Goal: Task Accomplishment & Management: Manage account settings

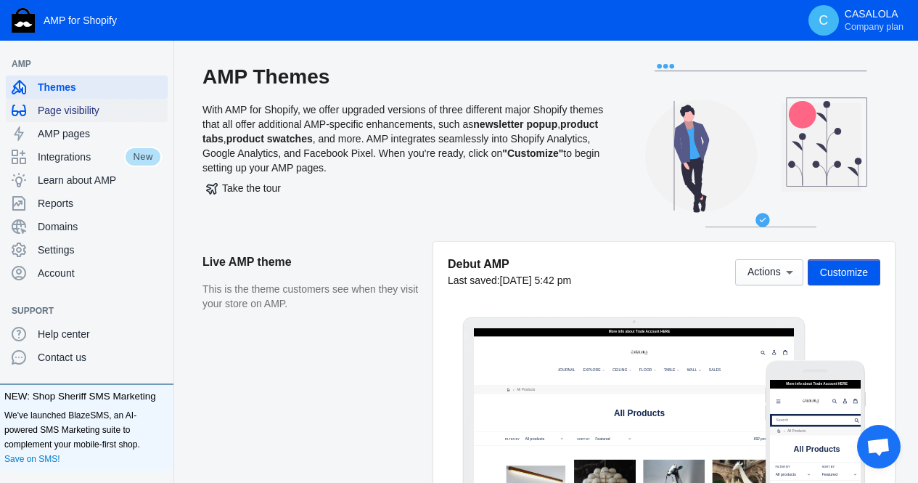
click at [66, 107] on span "Page visibility" at bounding box center [100, 110] width 124 height 15
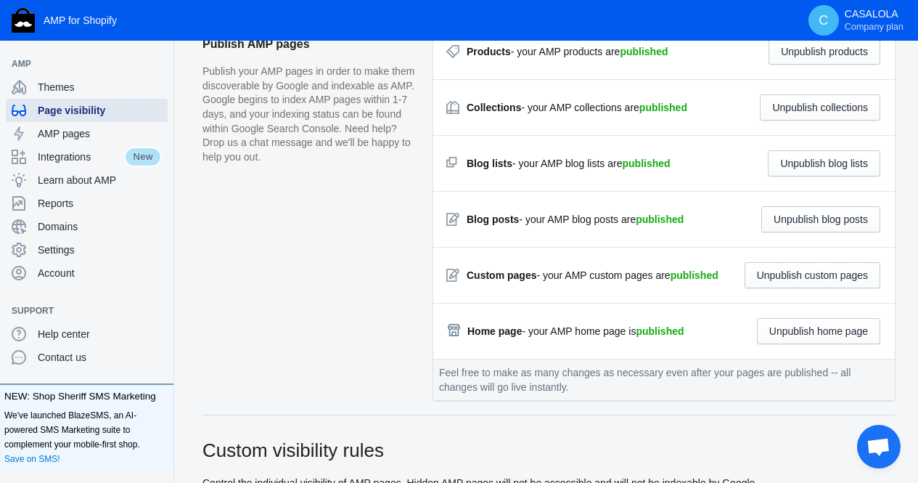
scroll to position [168, 0]
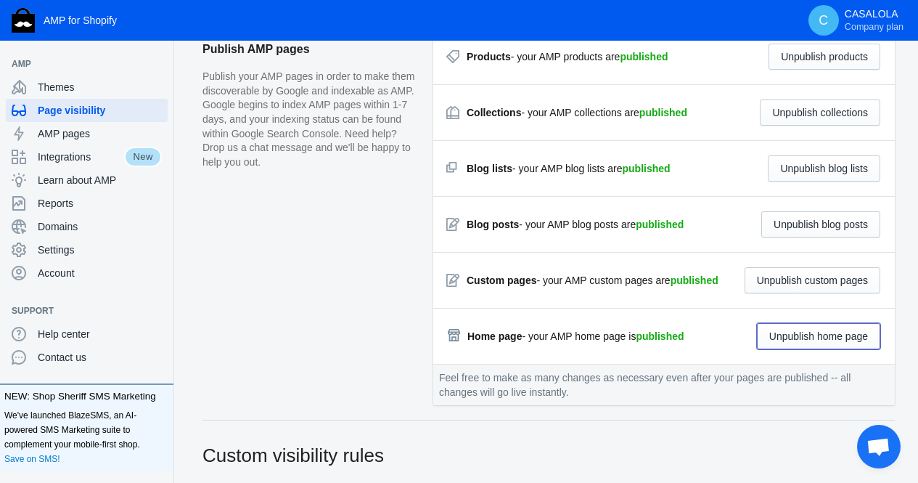
click at [809, 332] on button "Unpublish home page" at bounding box center [818, 336] width 123 height 26
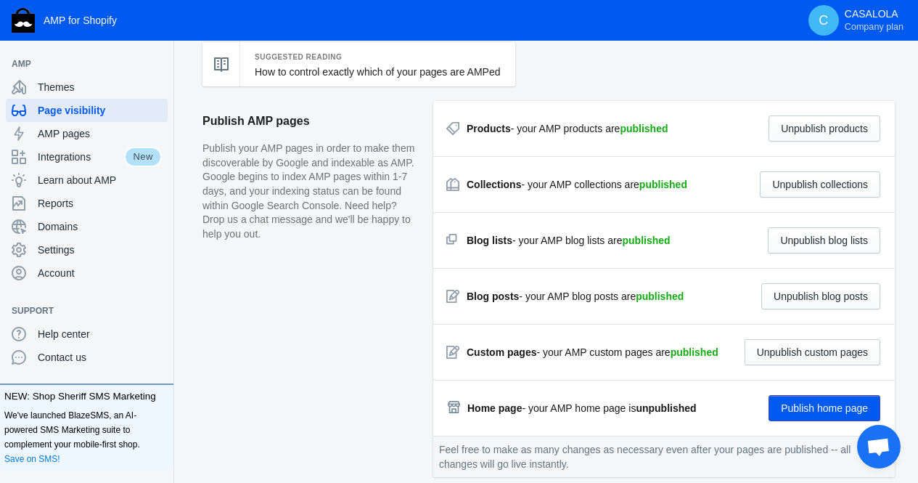
scroll to position [91, 0]
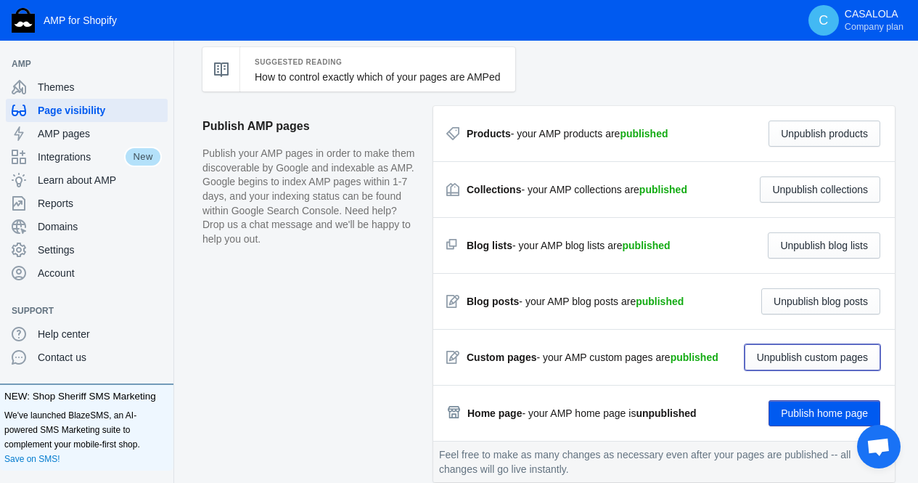
click at [784, 361] on button "Unpublish custom pages" at bounding box center [813, 357] width 136 height 26
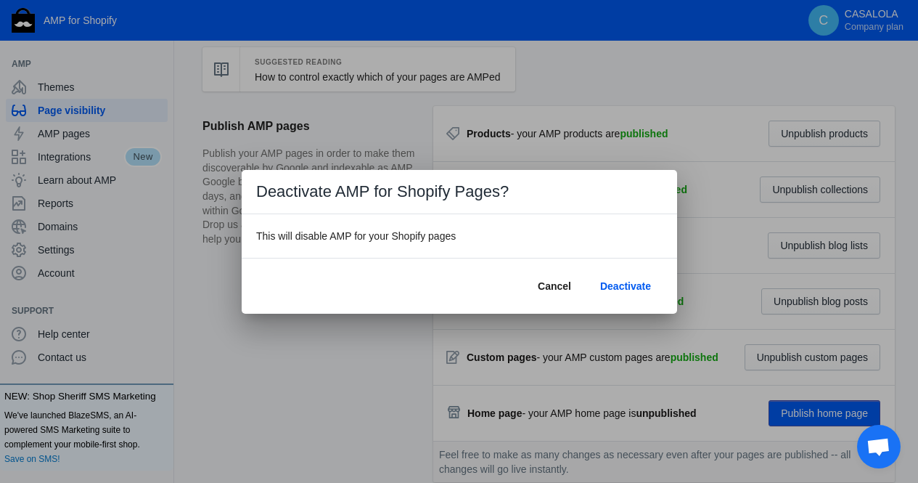
scroll to position [0, 0]
click at [548, 290] on span "Cancel" at bounding box center [554, 286] width 33 height 12
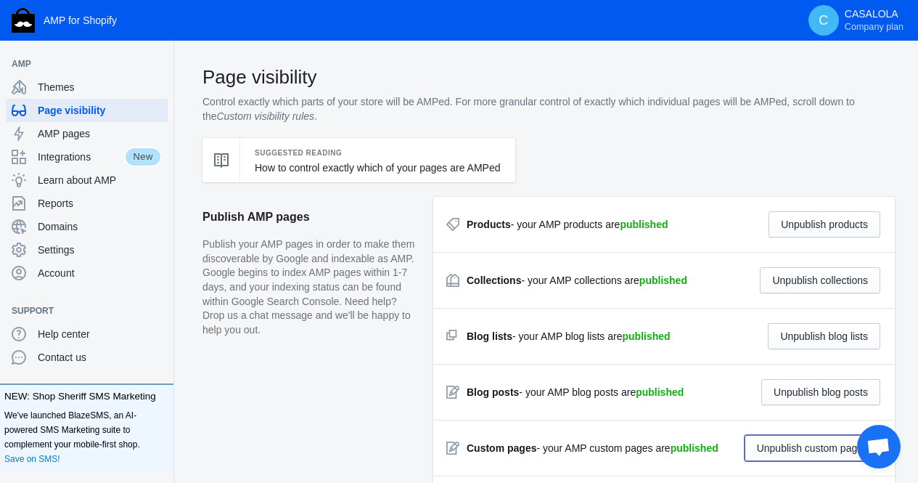
scroll to position [91, 0]
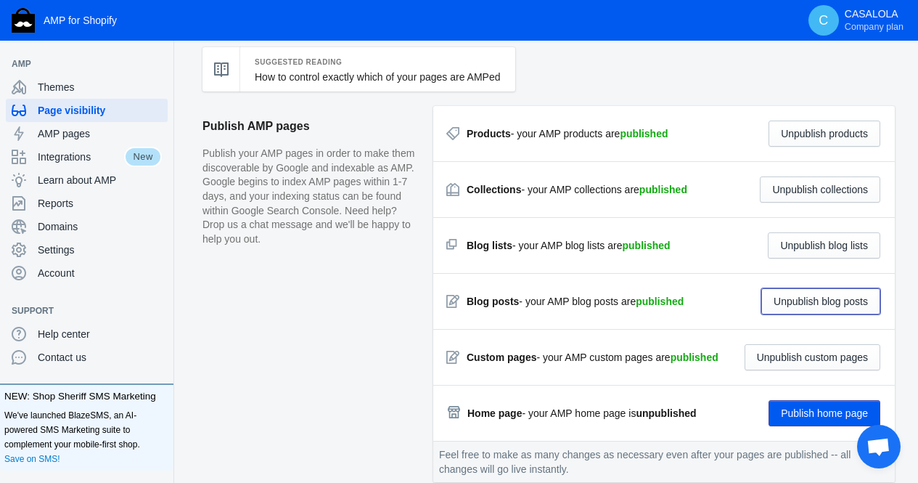
click at [836, 304] on button "Unpublish blog posts" at bounding box center [821, 301] width 119 height 26
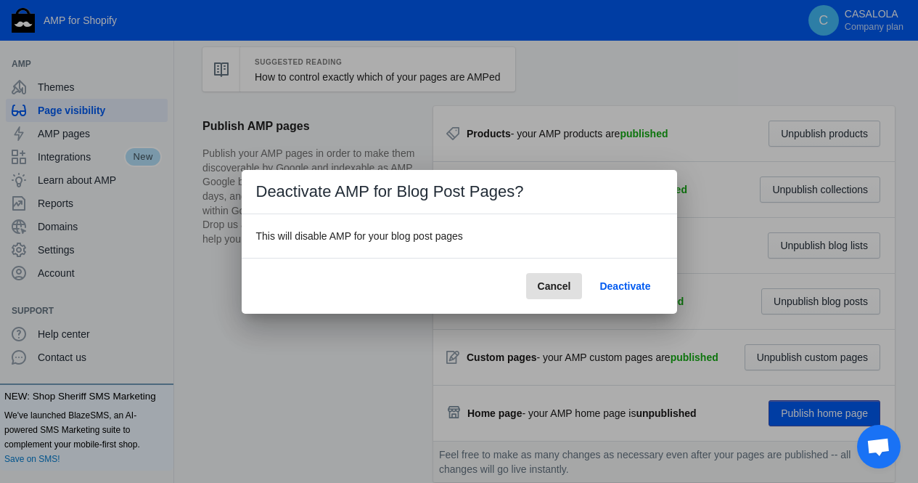
click at [550, 278] on button "Cancel" at bounding box center [554, 286] width 57 height 26
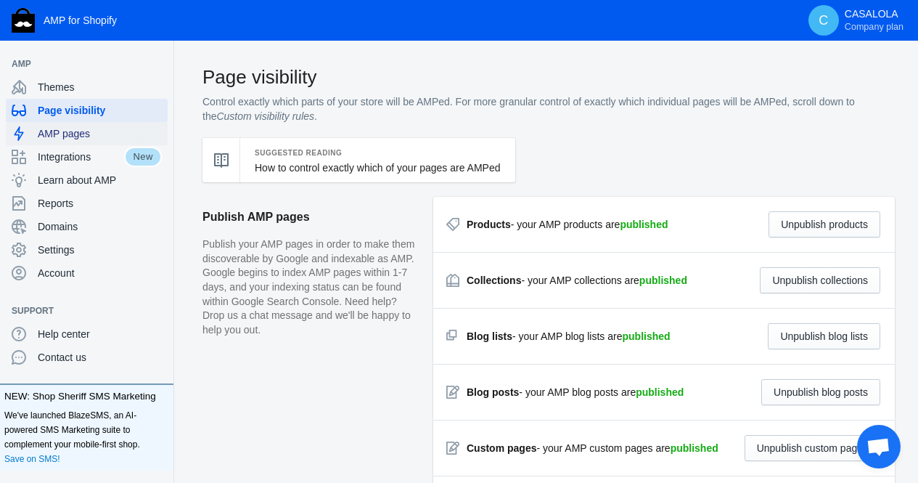
click at [94, 128] on span "AMP pages" at bounding box center [100, 133] width 124 height 15
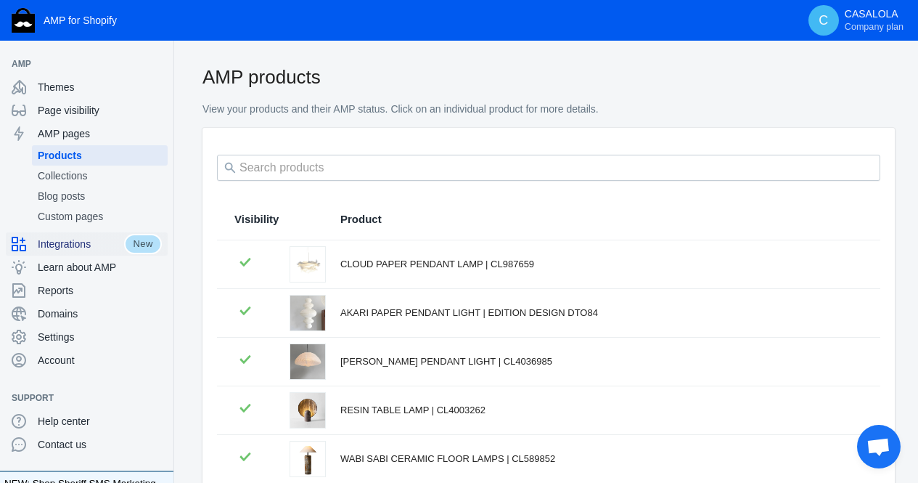
click at [65, 240] on span "Integrations" at bounding box center [81, 244] width 86 height 15
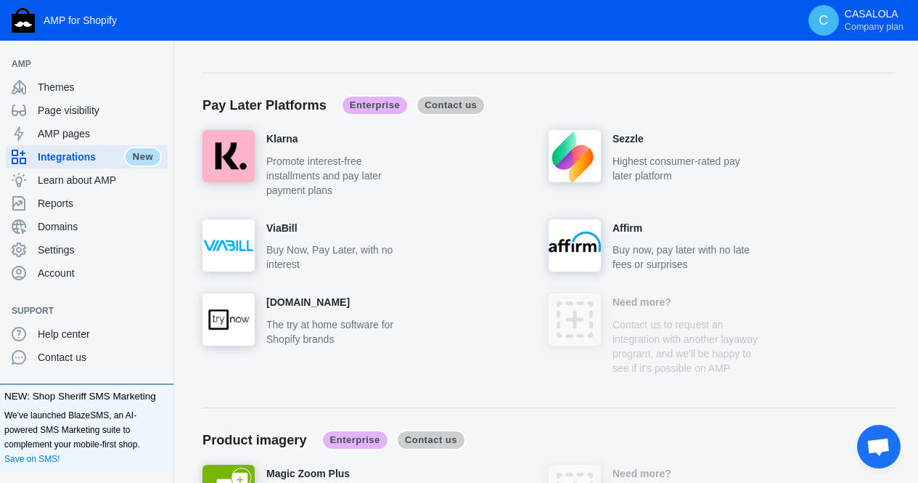
scroll to position [5881, 0]
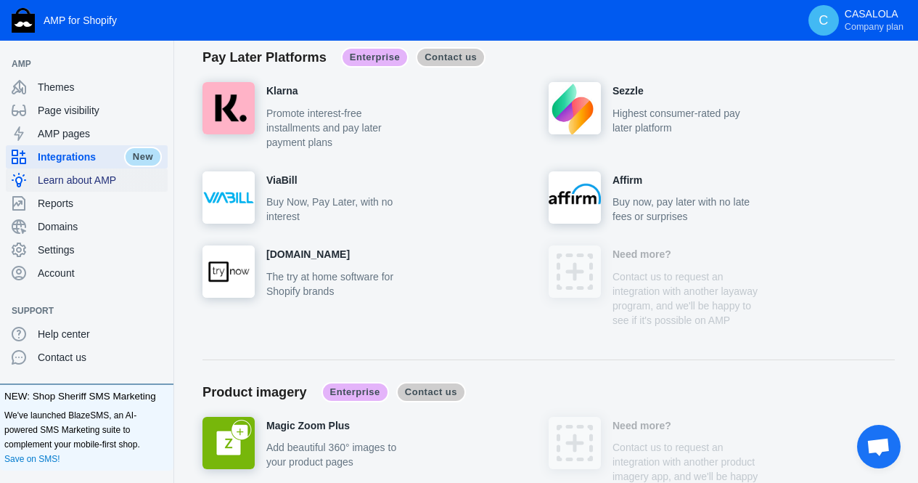
click at [66, 184] on span "Learn about AMP" at bounding box center [100, 180] width 124 height 15
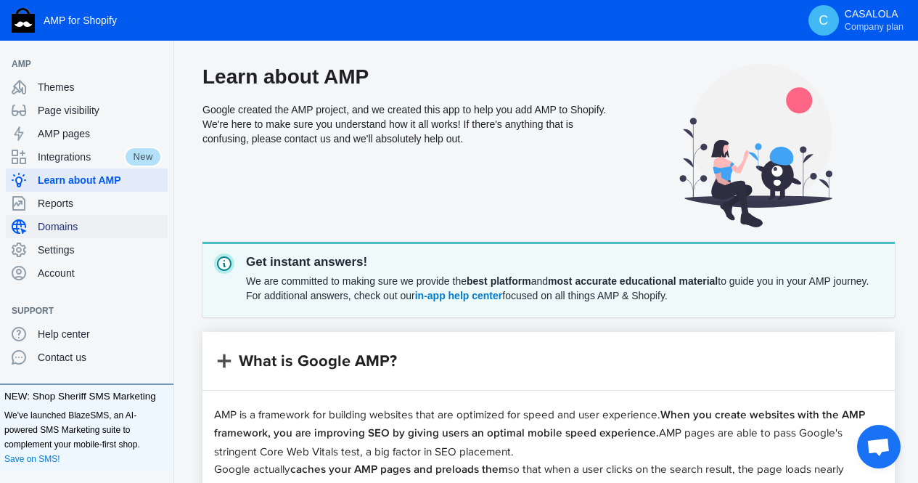
click at [76, 230] on span "Domains" at bounding box center [100, 226] width 124 height 15
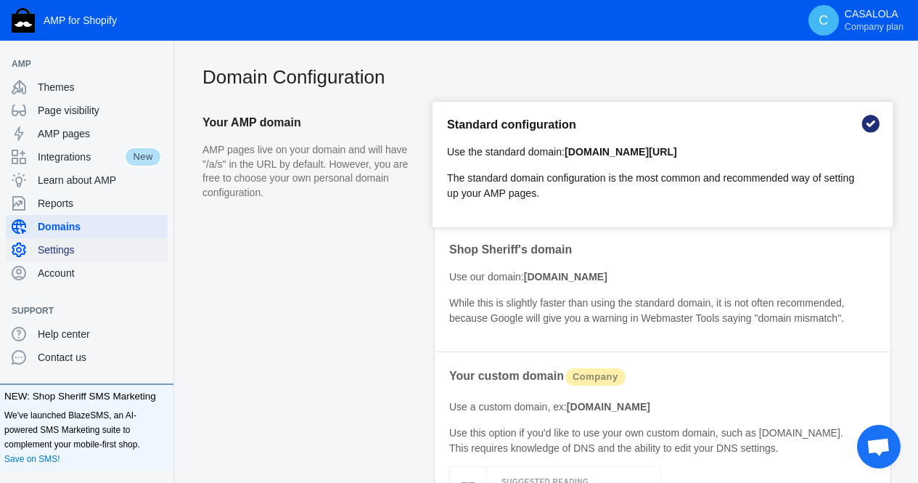
click at [68, 249] on span "Settings" at bounding box center [100, 249] width 124 height 15
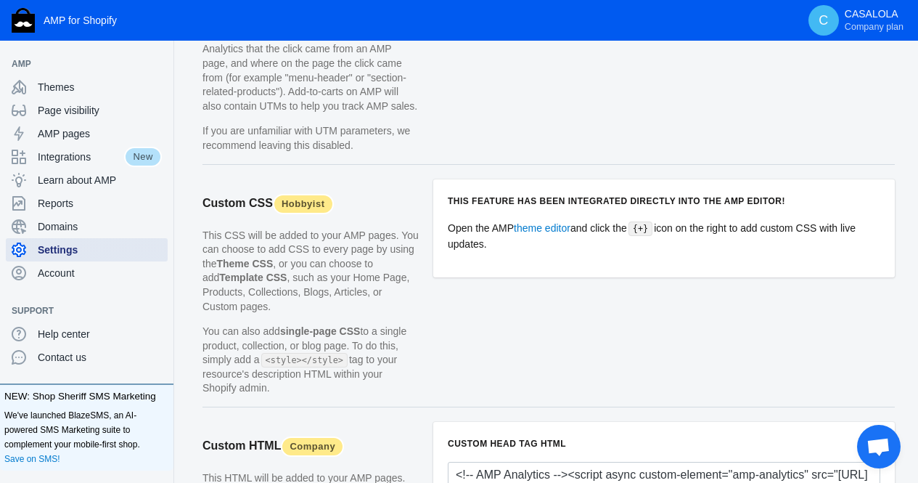
scroll to position [1345, 0]
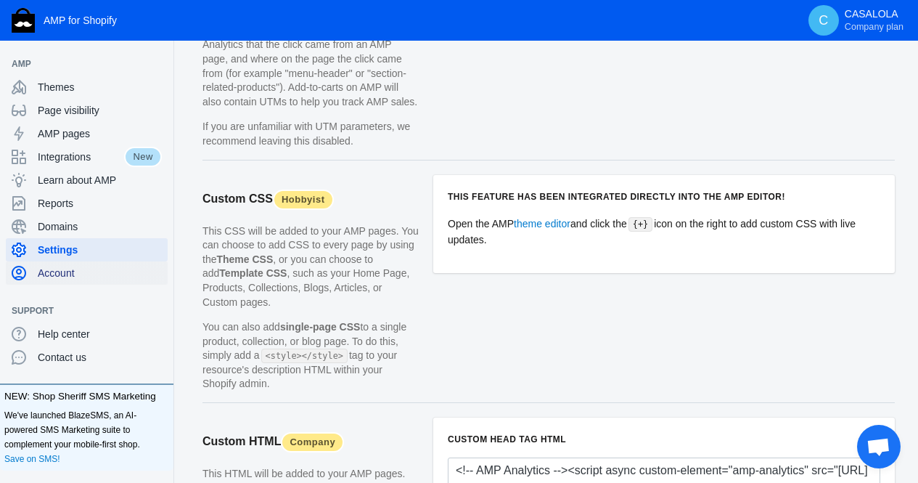
click at [74, 274] on span "Account" at bounding box center [100, 273] width 124 height 15
